Goal: Find specific page/section: Find specific page/section

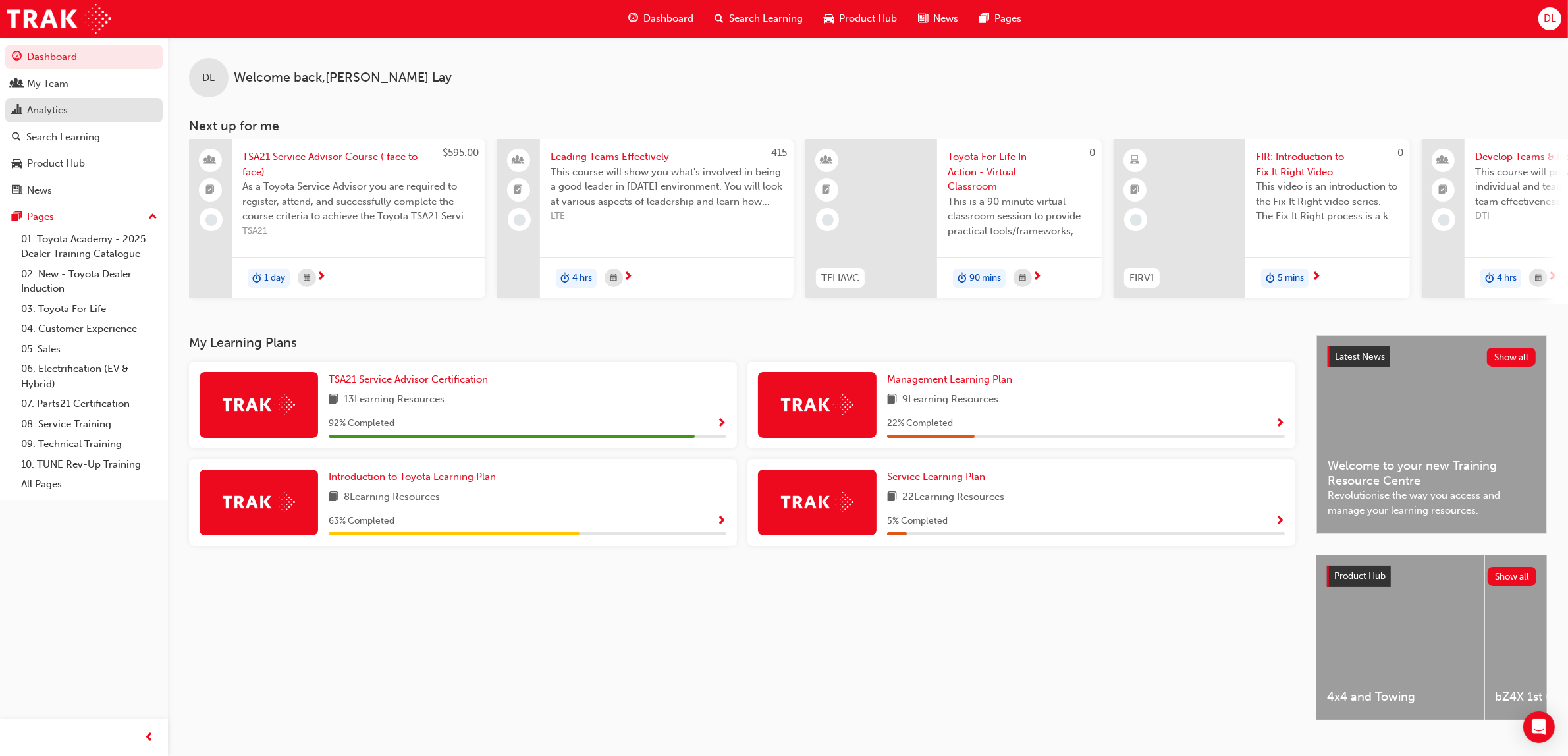
click at [61, 107] on div "Analytics" at bounding box center [47, 111] width 41 height 15
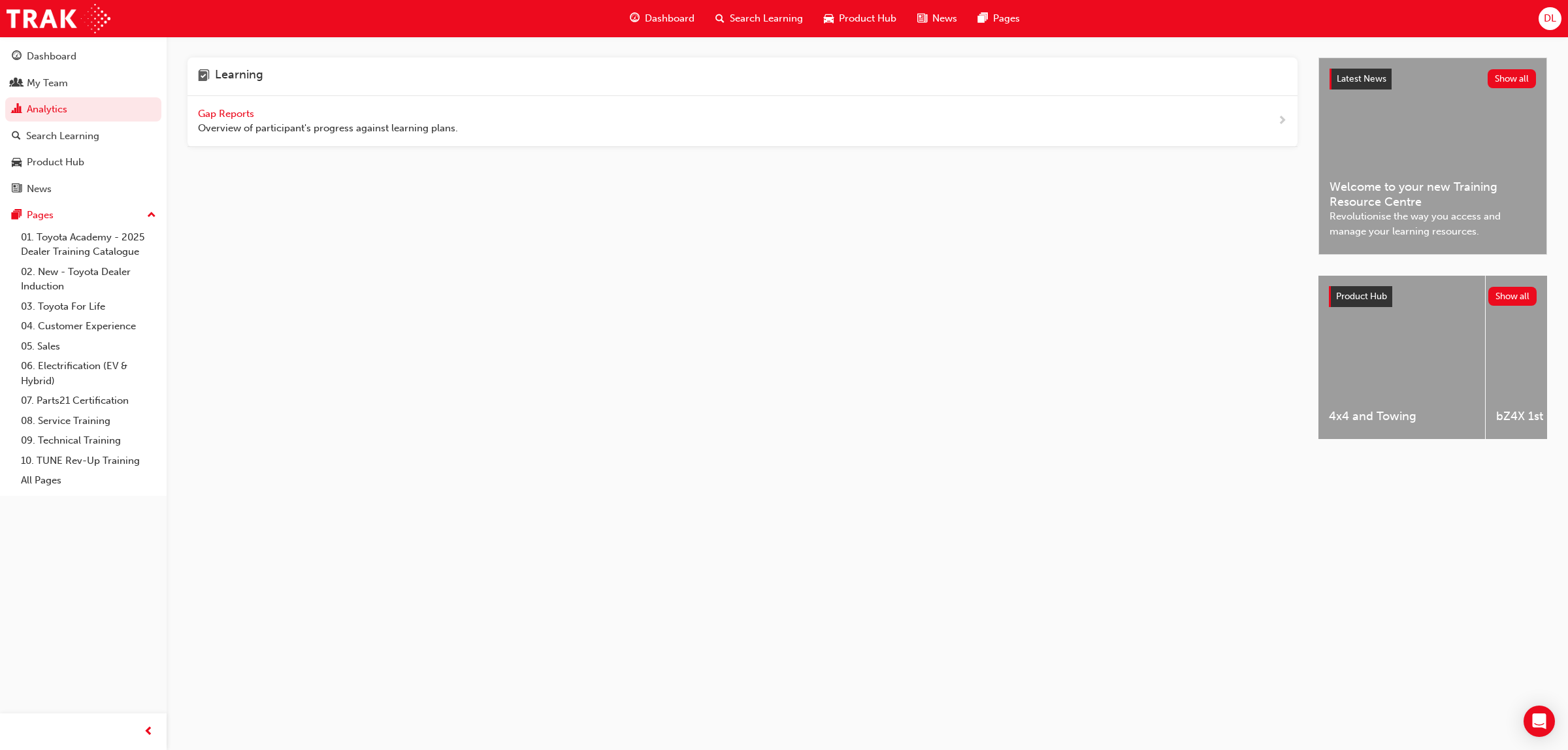
click at [243, 109] on span "Gap Reports" at bounding box center [227, 114] width 59 height 12
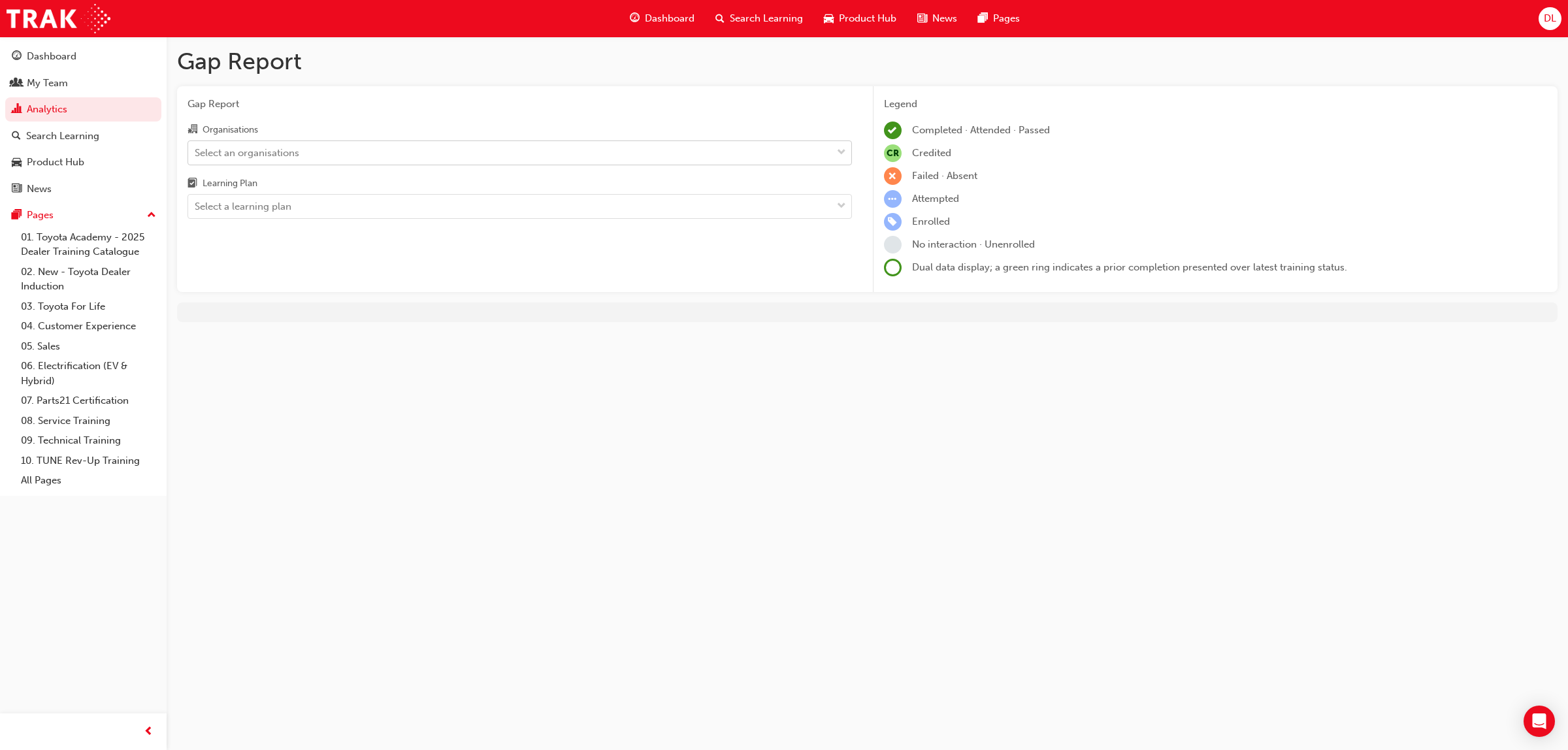
click at [376, 146] on div "Select an organisations" at bounding box center [510, 153] width 644 height 23
click at [196, 147] on input "Organisations Select an organisations" at bounding box center [196, 152] width 2 height 11
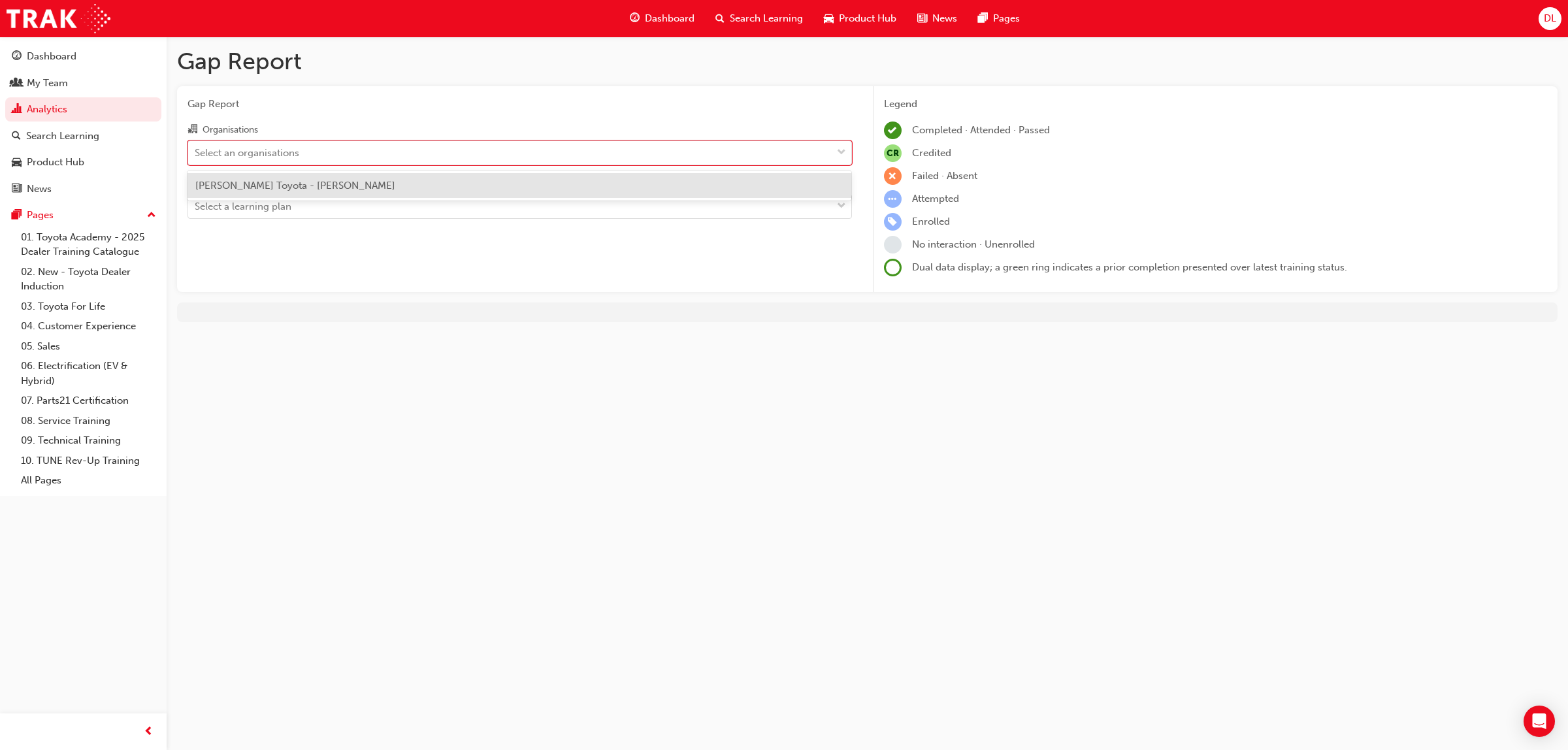
click at [330, 178] on div "[PERSON_NAME] Toyota - [PERSON_NAME]" at bounding box center [519, 186] width 664 height 26
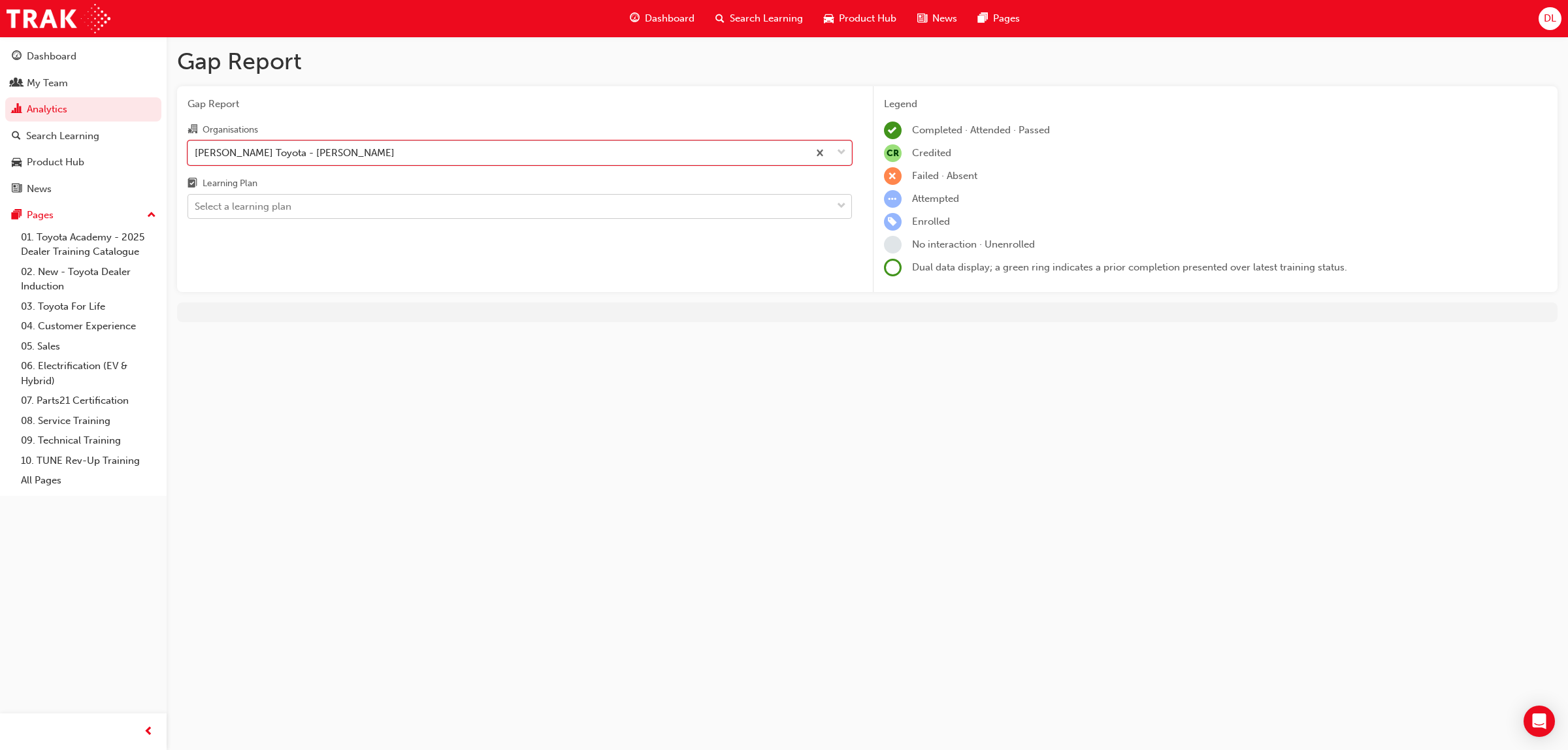
click at [327, 214] on div "Select a learning plan" at bounding box center [510, 206] width 644 height 23
click at [196, 212] on input "Learning Plan Select a learning plan" at bounding box center [196, 206] width 2 height 11
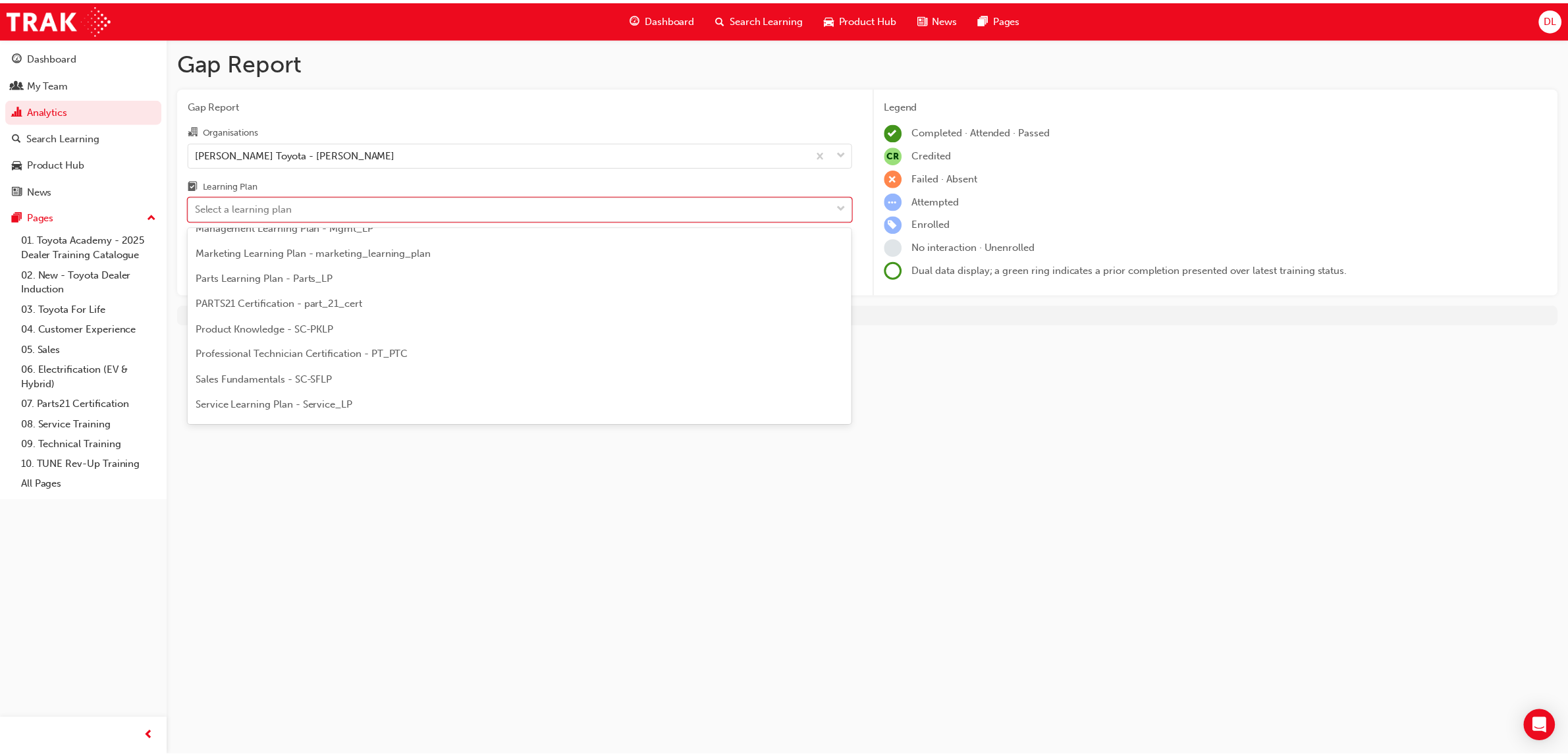
scroll to position [321, 0]
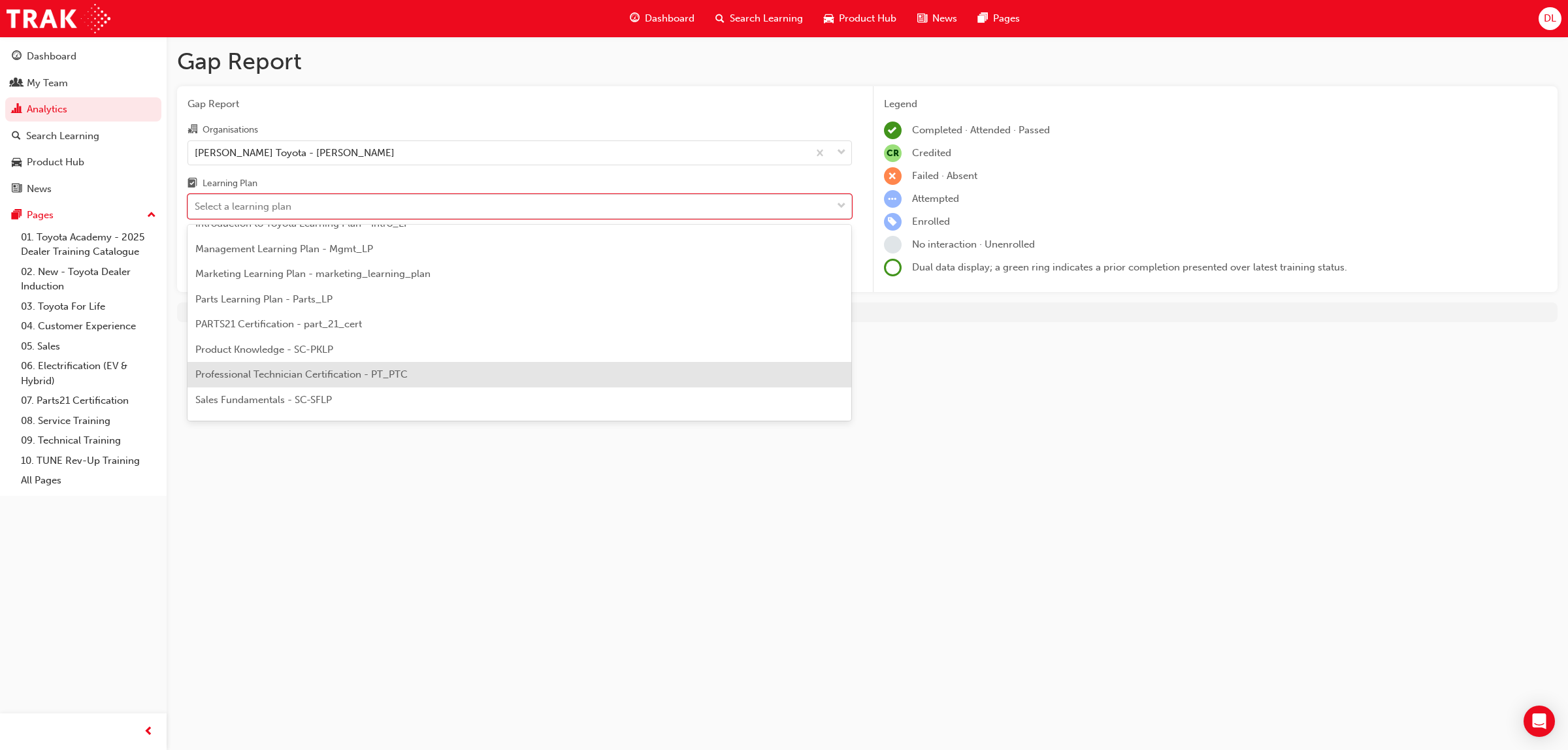
click at [295, 378] on span "Professional Technician Certification - PT_PTC" at bounding box center [301, 375] width 212 height 12
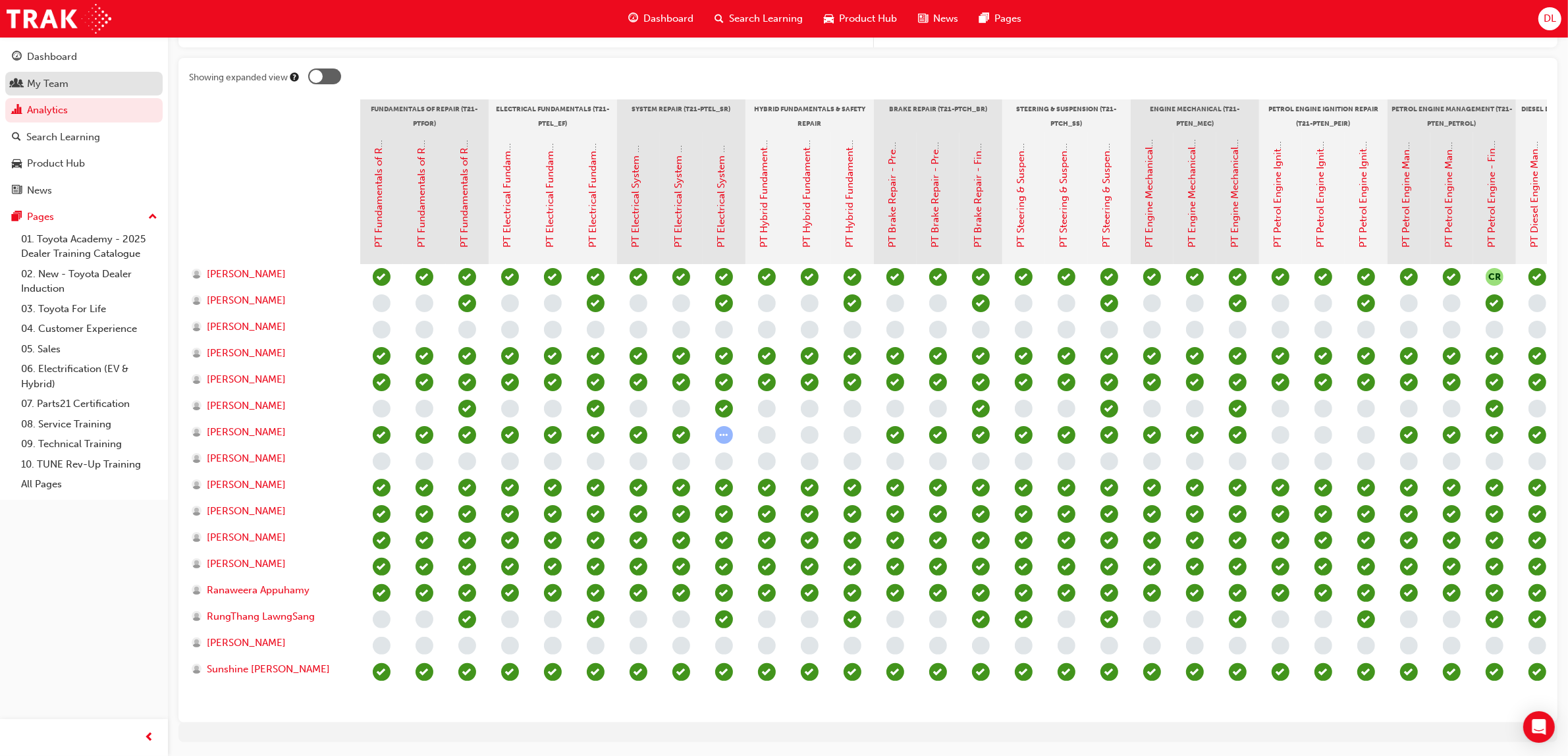
click at [94, 82] on div "My Team" at bounding box center [84, 84] width 144 height 17
